Goal: Find specific page/section: Find specific page/section

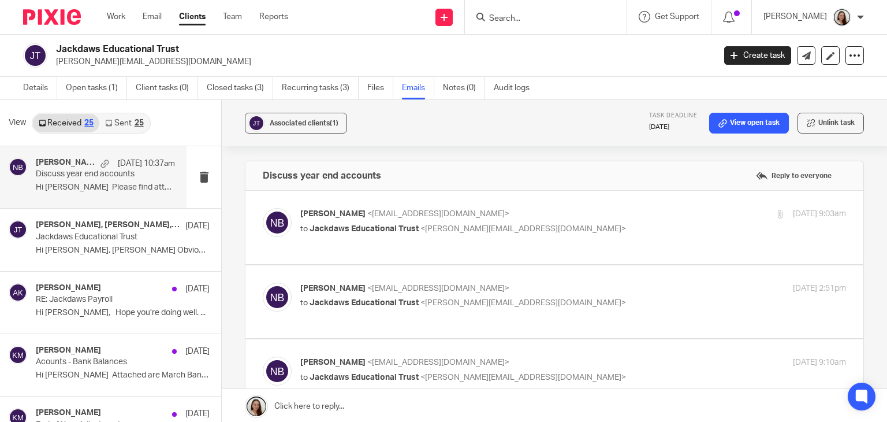
scroll to position [1155, 0]
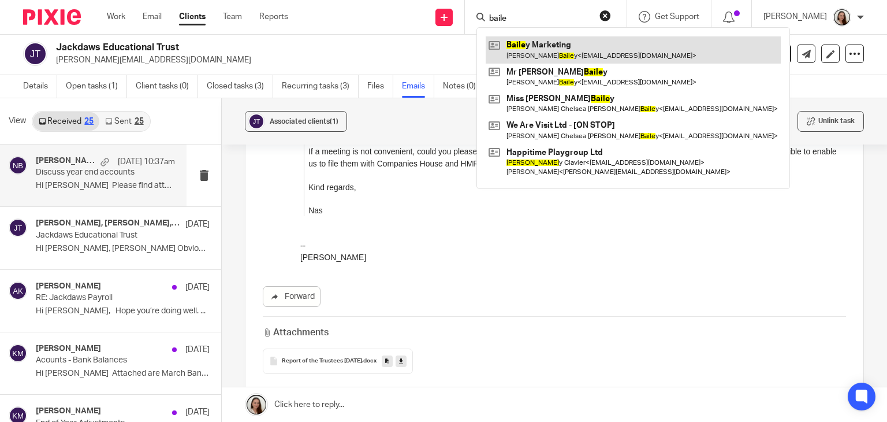
type input "baile"
click at [588, 47] on link at bounding box center [633, 49] width 295 height 27
drag, startPoint x: 557, startPoint y: 40, endPoint x: 536, endPoint y: 57, distance: 26.2
click at [557, 40] on link at bounding box center [633, 49] width 295 height 27
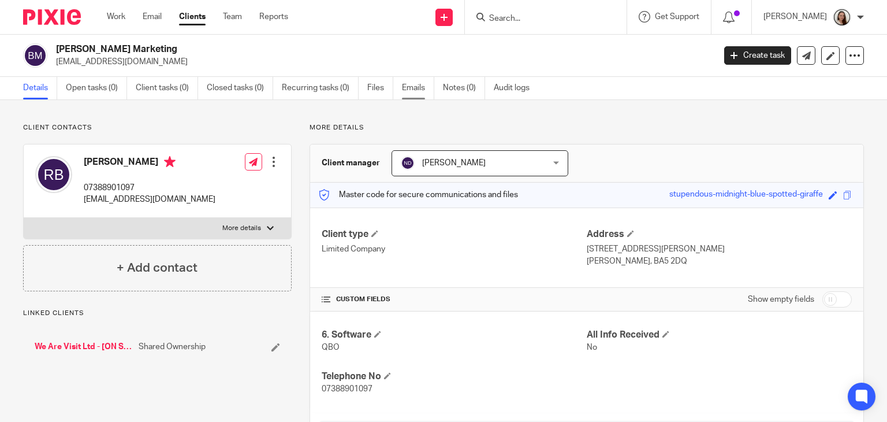
click at [413, 91] on link "Emails" at bounding box center [418, 88] width 32 height 23
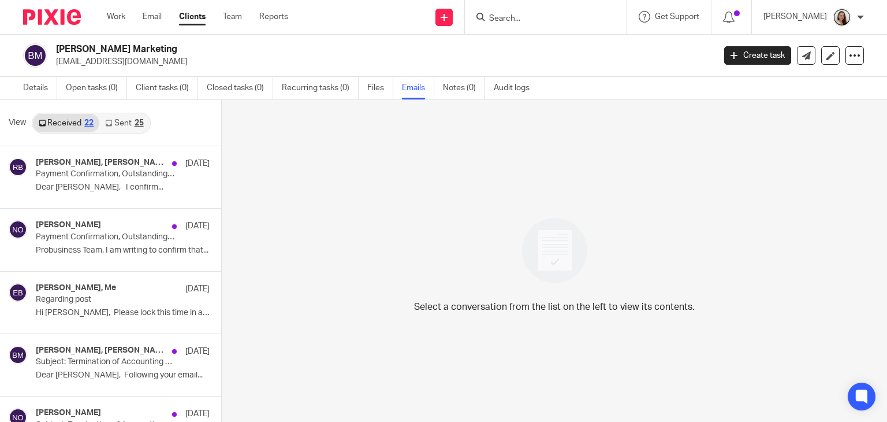
click at [118, 121] on link "Sent 25" at bounding box center [124, 123] width 50 height 18
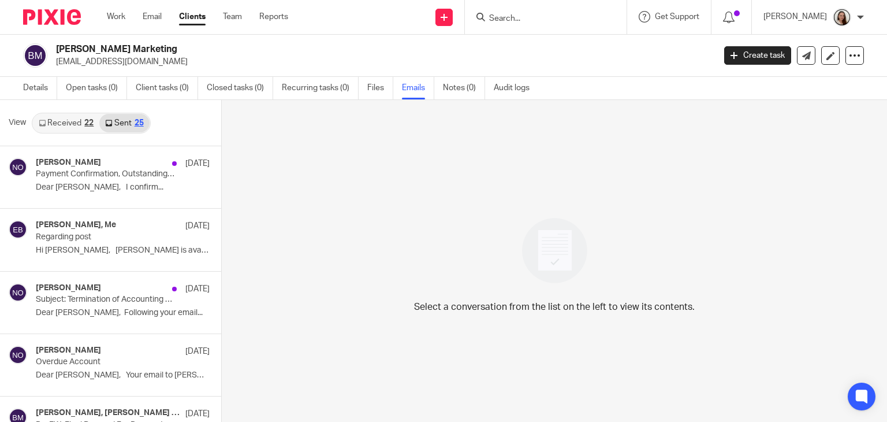
scroll to position [2, 0]
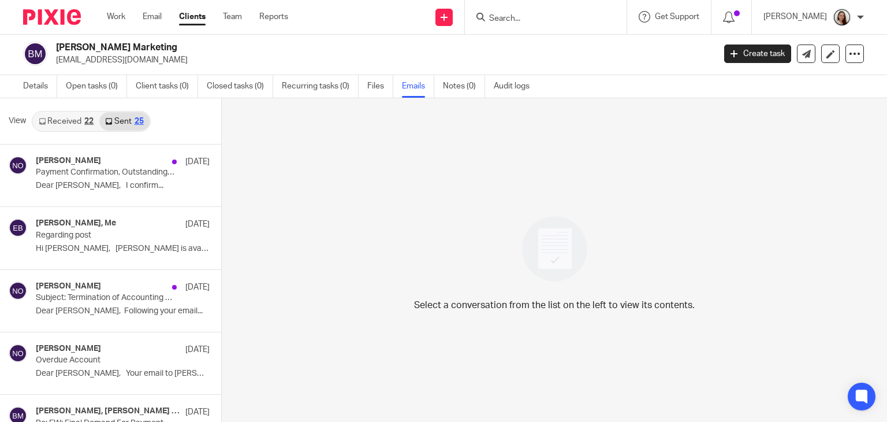
click at [42, 121] on icon at bounding box center [42, 121] width 7 height 7
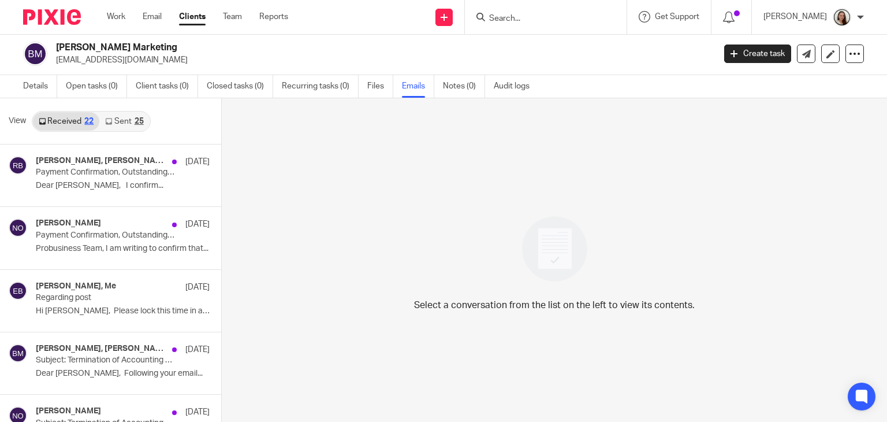
click at [196, 120] on div "View Received 22 Sent 25" at bounding box center [110, 121] width 221 height 46
